Goal: Task Accomplishment & Management: Use online tool/utility

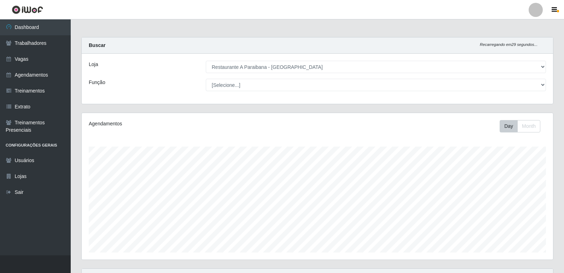
select select "342"
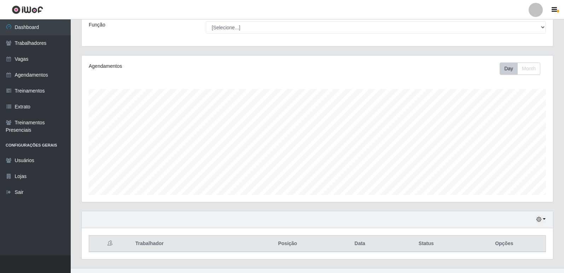
scroll to position [35, 0]
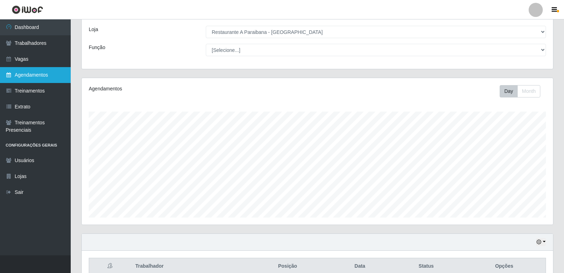
click at [52, 77] on link "Agendamentos" at bounding box center [35, 75] width 71 height 16
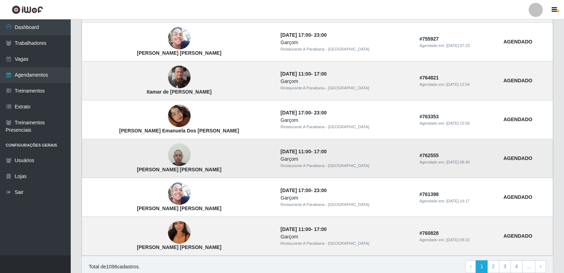
scroll to position [429, 0]
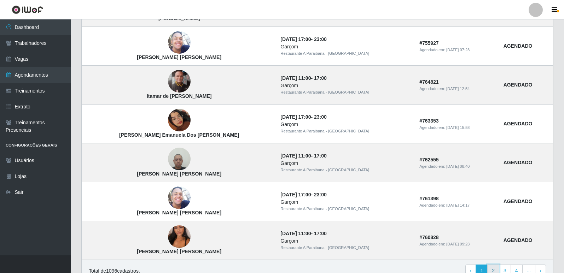
click at [493, 269] on link "2" at bounding box center [493, 271] width 12 height 13
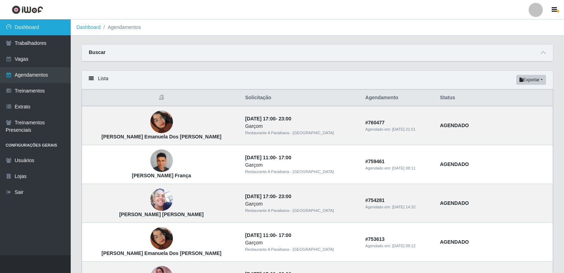
click at [28, 29] on link "Dashboard" at bounding box center [35, 27] width 71 height 16
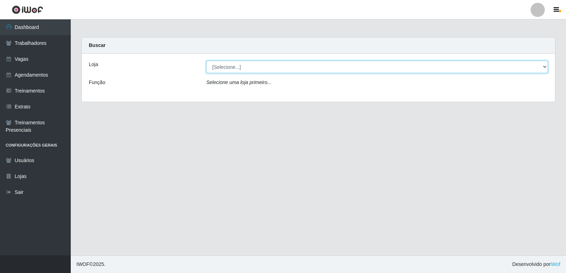
click at [546, 66] on select "[Selecione...] Restaurante A Paraibana - [GEOGRAPHIC_DATA]" at bounding box center [376, 67] width 341 height 12
select select "342"
click at [206, 61] on select "[Selecione...] Restaurante A Paraibana - [GEOGRAPHIC_DATA]" at bounding box center [376, 67] width 341 height 12
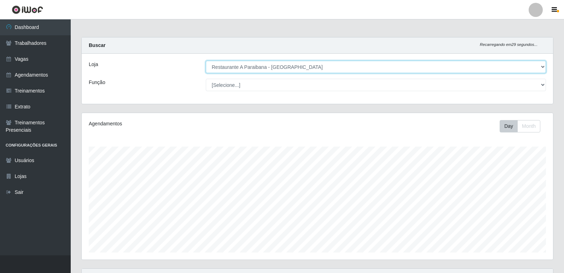
scroll to position [147, 471]
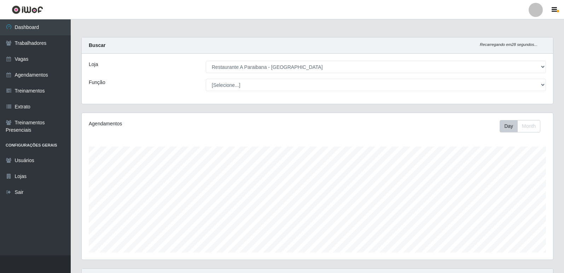
click at [555, 237] on div "Agendamentos Day Month" at bounding box center [317, 191] width 482 height 156
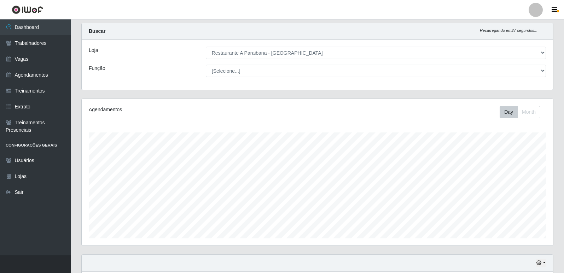
click at [563, 249] on div "Carregando... Buscar Recarregando em 27 segundos... Loja [Selecione...] Restaur…" at bounding box center [317, 167] width 493 height 289
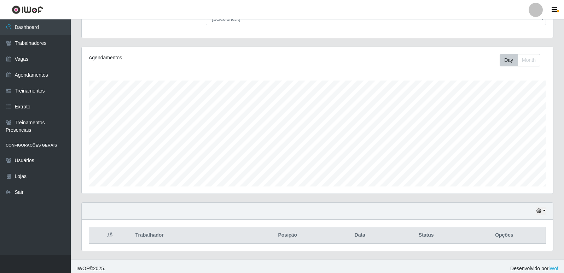
scroll to position [70, 0]
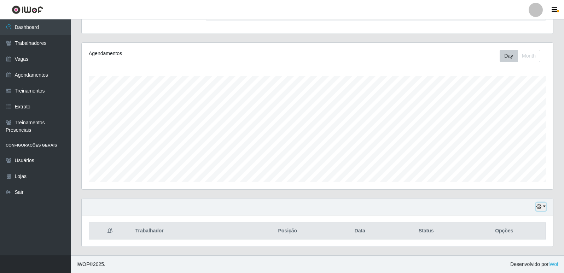
click at [539, 208] on icon "button" at bounding box center [538, 206] width 5 height 5
click at [529, 181] on button "1 Semana" at bounding box center [518, 180] width 56 height 15
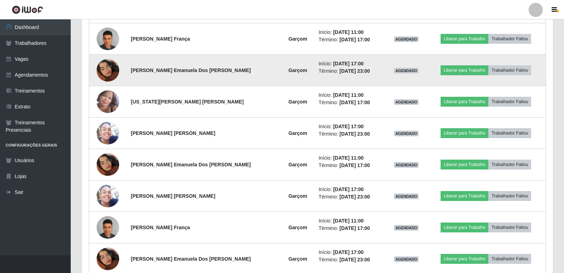
scroll to position [385, 0]
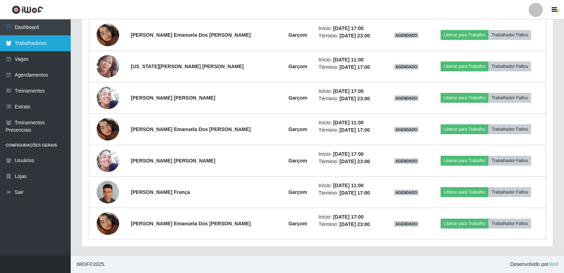
click at [48, 41] on link "Trabalhadores" at bounding box center [35, 43] width 71 height 16
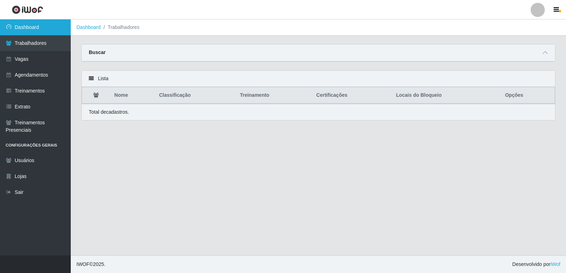
click at [48, 24] on link "Dashboard" at bounding box center [35, 27] width 71 height 16
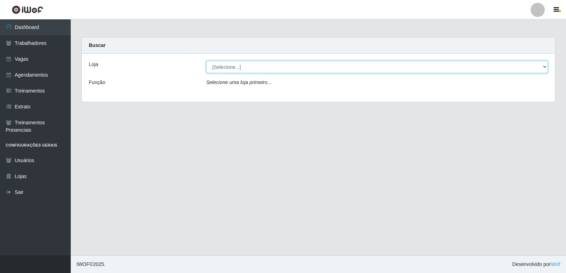
click at [544, 67] on select "[Selecione...] Restaurante A Paraibana - [GEOGRAPHIC_DATA]" at bounding box center [376, 67] width 341 height 12
select select "342"
click at [206, 61] on select "[Selecione...] Restaurante A Paraibana - [GEOGRAPHIC_DATA]" at bounding box center [376, 67] width 341 height 12
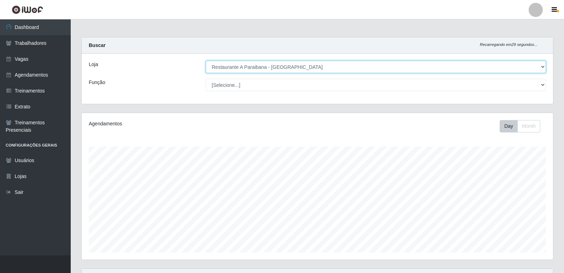
scroll to position [147, 471]
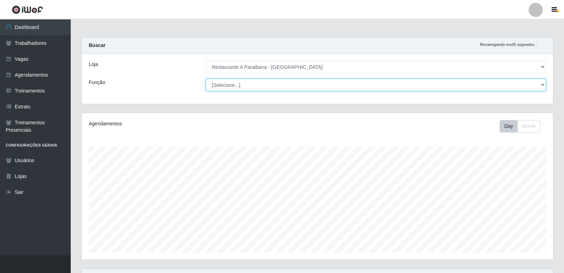
click at [543, 84] on select "[Selecione...] ASG ASG + ASG ++ Auxiliar de Cozinha Auxiliar de Cozinha + Auxil…" at bounding box center [376, 85] width 340 height 12
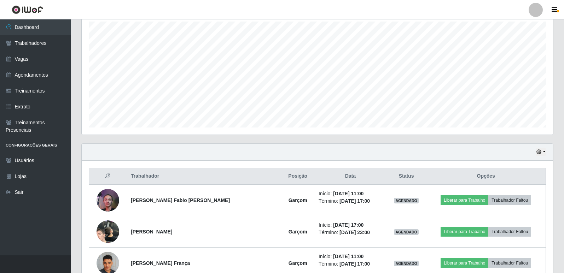
scroll to position [127, 0]
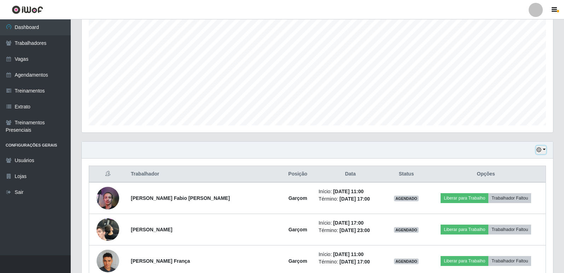
click at [540, 153] on button "button" at bounding box center [541, 150] width 10 height 8
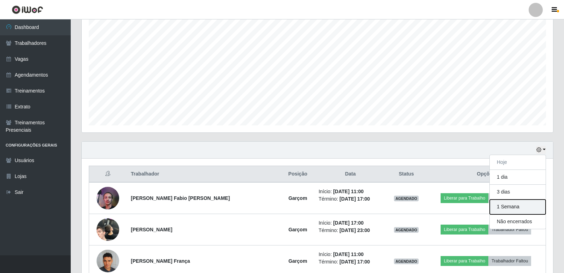
click at [524, 209] on button "1 Semana" at bounding box center [518, 207] width 56 height 15
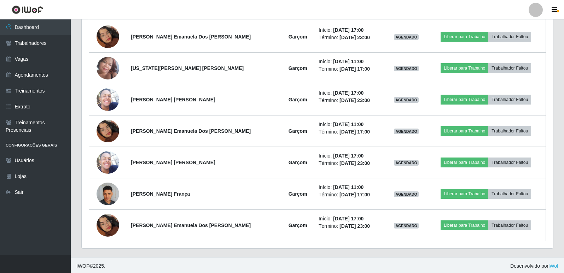
scroll to position [385, 0]
